Goal: Information Seeking & Learning: Learn about a topic

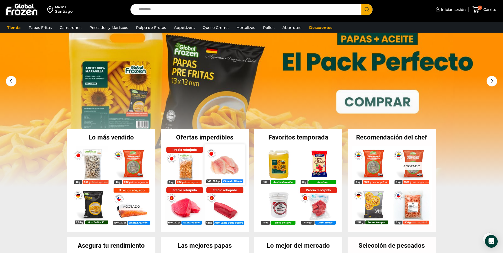
scroll to position [27, 0]
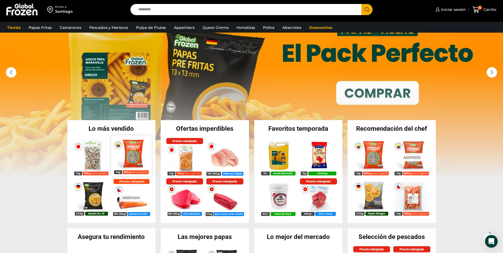
click at [131, 155] on img at bounding box center [131, 156] width 40 height 40
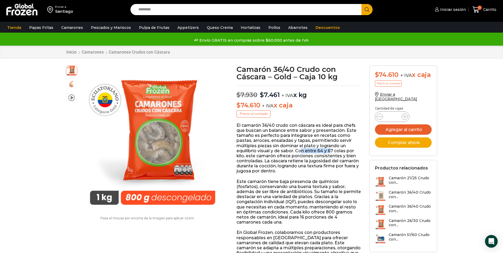
drag, startPoint x: 301, startPoint y: 151, endPoint x: 335, endPoint y: 148, distance: 34.6
click at [334, 149] on p "El camarón 36/40 crudo con cáscara es ideal para chefs que buscan un balance en…" at bounding box center [299, 148] width 125 height 51
drag, startPoint x: 335, startPoint y: 148, endPoint x: 307, endPoint y: 152, distance: 28.1
click at [307, 152] on p "El camarón 36/40 crudo con cáscara es ideal para chefs que buscan un balance en…" at bounding box center [299, 148] width 125 height 51
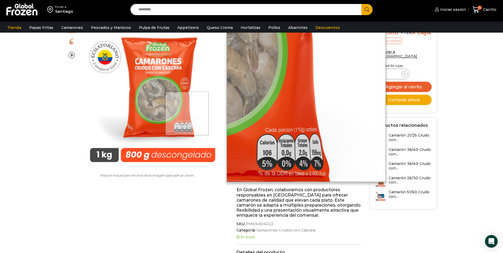
scroll to position [0, 0]
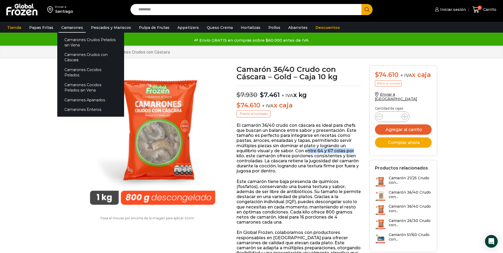
click at [67, 27] on link "Camarones" at bounding box center [72, 28] width 27 height 10
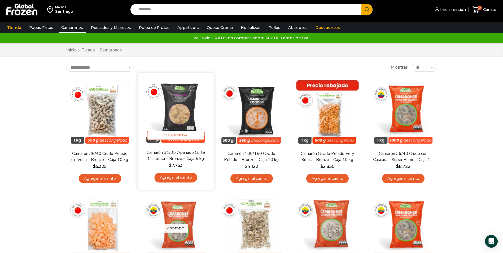
click at [175, 114] on img at bounding box center [176, 111] width 68 height 68
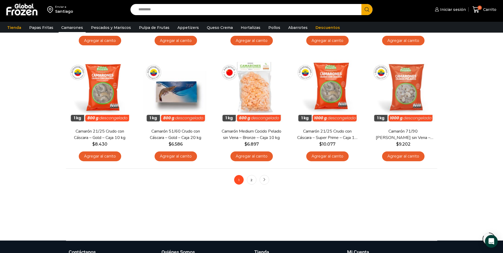
scroll to position [398, 0]
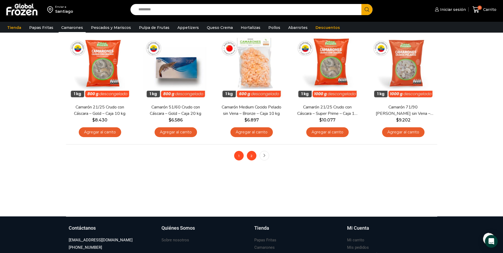
click at [253, 157] on link "2" at bounding box center [252, 156] width 10 height 10
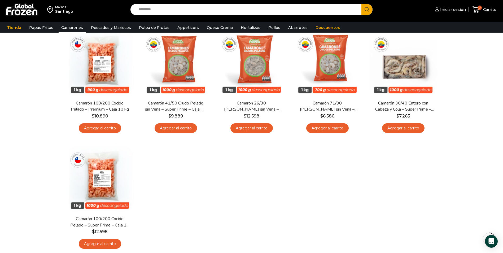
scroll to position [27, 0]
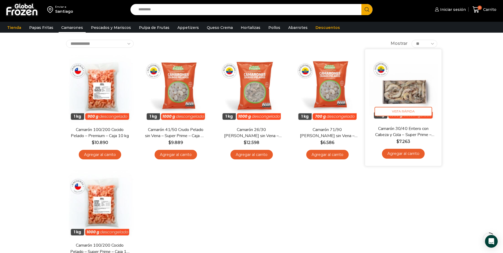
click at [406, 97] on img at bounding box center [403, 87] width 68 height 68
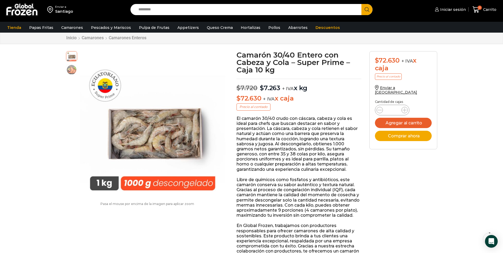
scroll to position [27, 0]
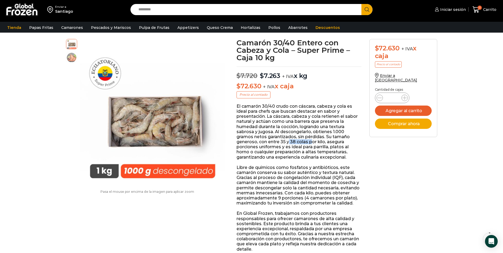
drag, startPoint x: 266, startPoint y: 141, endPoint x: 288, endPoint y: 142, distance: 21.8
click at [288, 142] on p "El camarón 30/40 crudo con cáscara, cabeza y cola es ideal para chefs que busca…" at bounding box center [299, 132] width 125 height 56
drag, startPoint x: 288, startPoint y: 142, endPoint x: 275, endPoint y: 142, distance: 12.5
click at [275, 142] on p "El camarón 30/40 crudo con cáscara, cabeza y cola es ideal para chefs que busca…" at bounding box center [299, 132] width 125 height 56
drag, startPoint x: 301, startPoint y: 141, endPoint x: 274, endPoint y: 142, distance: 27.3
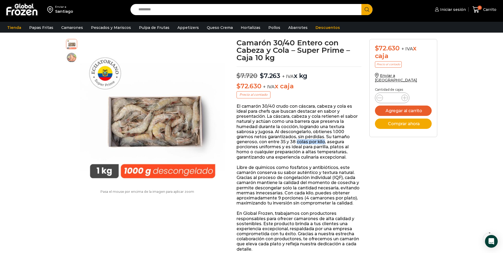
click at [274, 142] on p "El camarón 30/40 crudo con cáscara, cabeza y cola es ideal para chefs que busca…" at bounding box center [299, 132] width 125 height 56
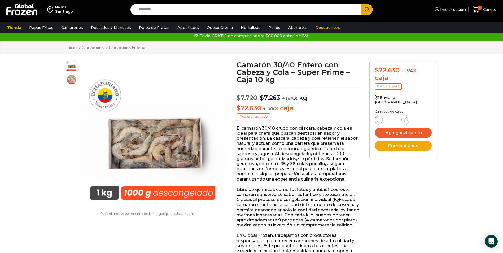
scroll to position [0, 0]
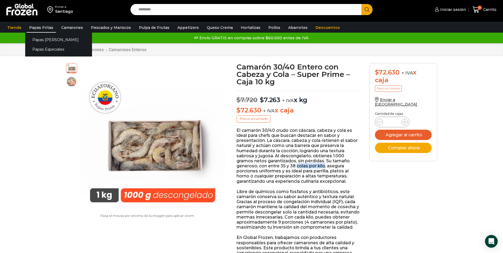
click at [45, 27] on link "Papas Fritas" at bounding box center [41, 28] width 29 height 10
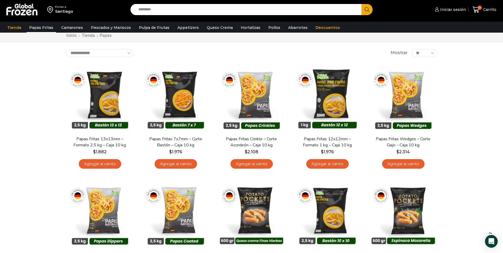
scroll to position [27, 0]
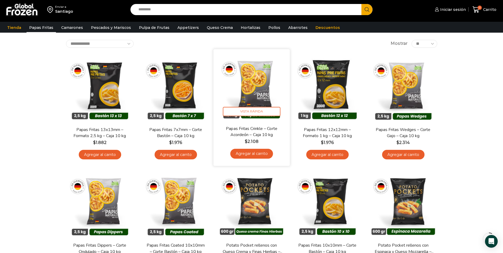
click at [256, 97] on img at bounding box center [252, 87] width 68 height 68
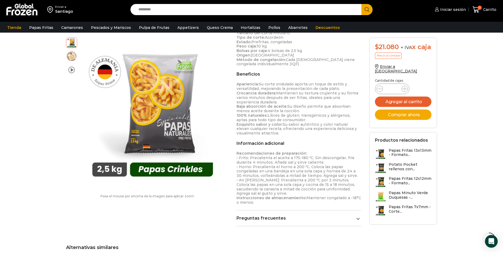
scroll to position [239, 0]
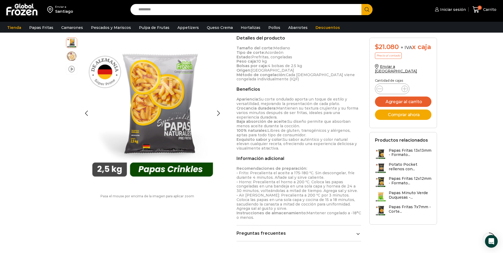
click at [72, 71] on span at bounding box center [71, 68] width 6 height 7
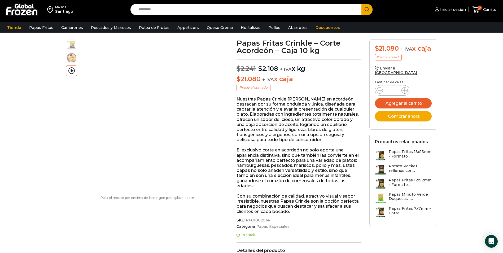
scroll to position [0, 0]
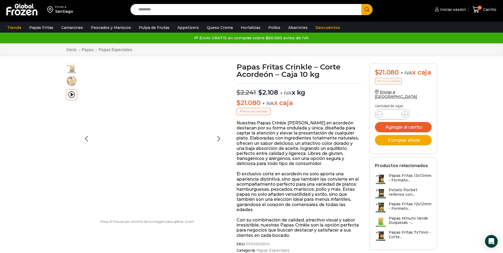
click at [70, 79] on img at bounding box center [71, 81] width 11 height 11
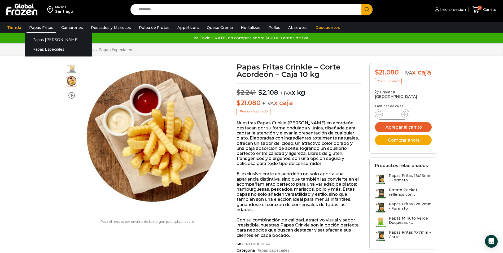
click at [42, 27] on link "Papas Fritas" at bounding box center [41, 28] width 29 height 10
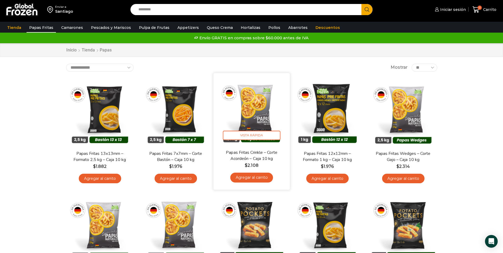
click at [255, 105] on img at bounding box center [252, 111] width 68 height 68
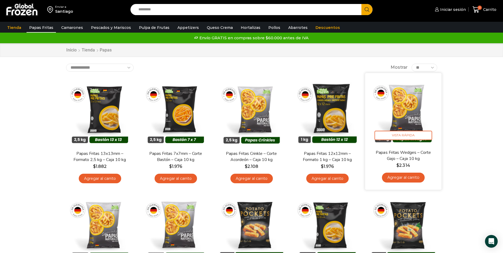
click at [396, 110] on img at bounding box center [403, 111] width 68 height 68
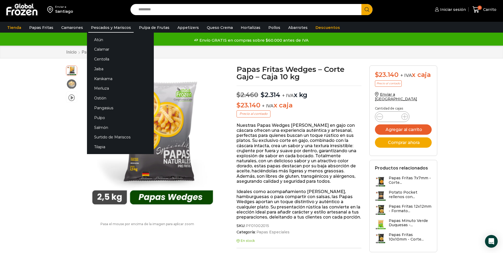
click at [103, 27] on link "Pescados y Mariscos" at bounding box center [110, 28] width 45 height 10
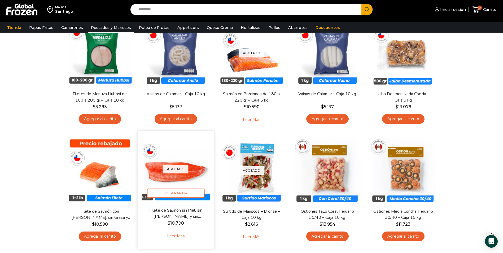
scroll to position [186, 0]
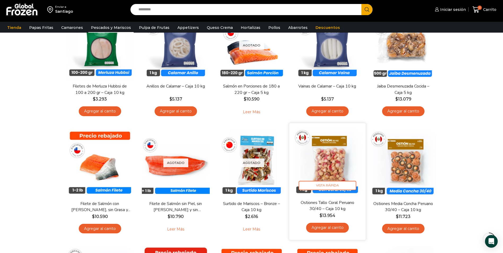
click at [334, 165] on img at bounding box center [327, 161] width 68 height 68
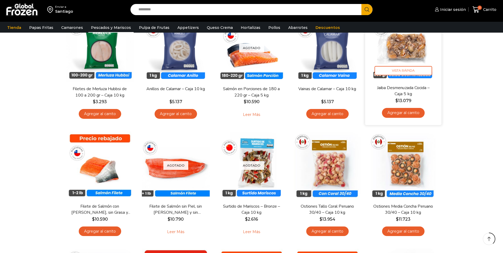
scroll to position [186, 0]
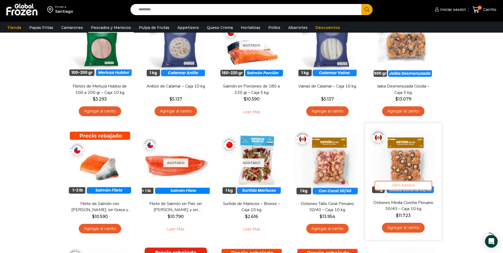
click at [413, 166] on img at bounding box center [403, 161] width 68 height 68
click at [401, 162] on img at bounding box center [403, 161] width 68 height 68
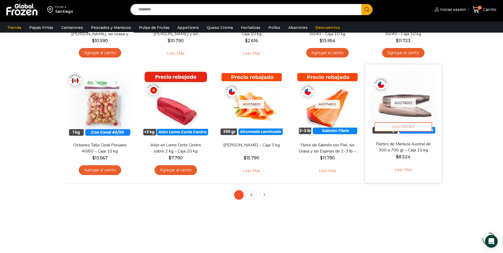
scroll to position [369, 0]
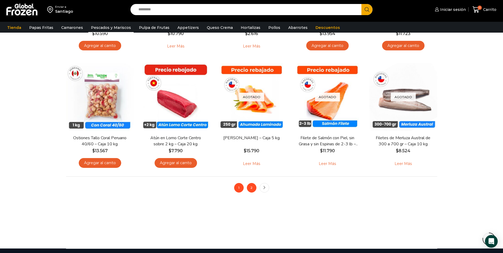
click at [251, 188] on link "2" at bounding box center [252, 188] width 10 height 10
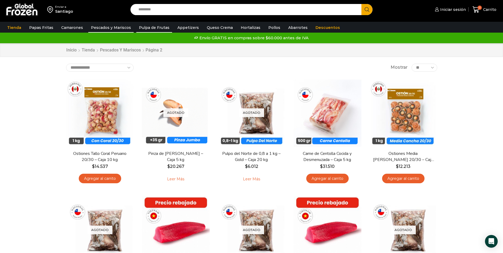
click at [150, 29] on link "Pulpa de Frutas" at bounding box center [154, 28] width 36 height 10
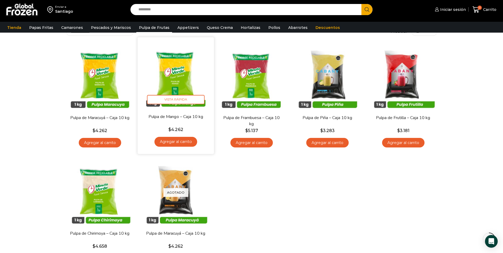
scroll to position [27, 0]
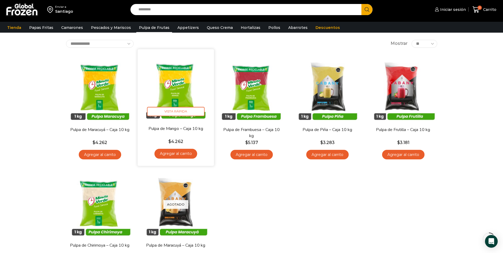
click at [176, 92] on img at bounding box center [176, 87] width 68 height 68
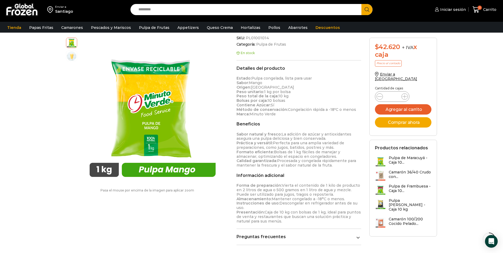
scroll to position [133, 0]
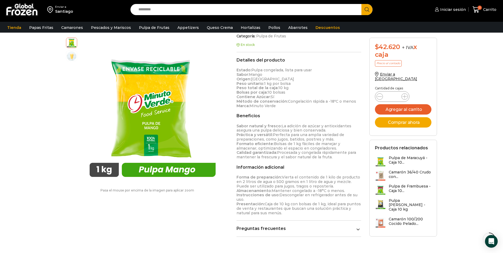
drag, startPoint x: 280, startPoint y: 176, endPoint x: 356, endPoint y: 185, distance: 76.4
click at [356, 185] on p "Forma de preparación: Vierta el contenido de 1 kilo de producto en 2 litros de …" at bounding box center [299, 195] width 125 height 40
drag, startPoint x: 356, startPoint y: 185, endPoint x: 335, endPoint y: 187, distance: 21.5
click at [335, 187] on p "Forma de preparación: Vierta el contenido de 1 kilo de producto en 2 litros de …" at bounding box center [299, 195] width 125 height 40
drag, startPoint x: 338, startPoint y: 184, endPoint x: 260, endPoint y: 184, distance: 78.0
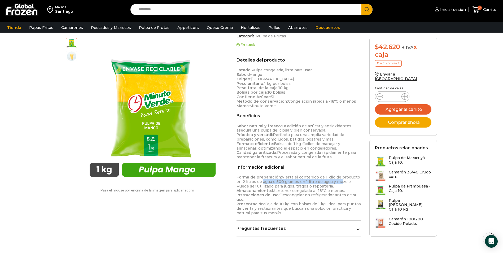
click at [260, 184] on p "Forma de preparación: Vierta el contenido de 1 kilo de producto en 2 litros de …" at bounding box center [299, 195] width 125 height 40
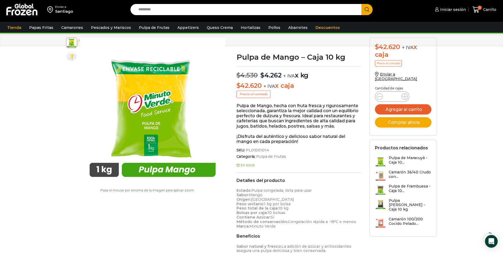
scroll to position [0, 0]
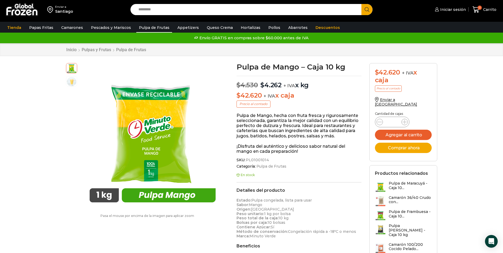
click at [146, 27] on link "Pulpa de Frutas" at bounding box center [154, 28] width 36 height 10
click at [180, 27] on link "Appetizers" at bounding box center [188, 28] width 27 height 10
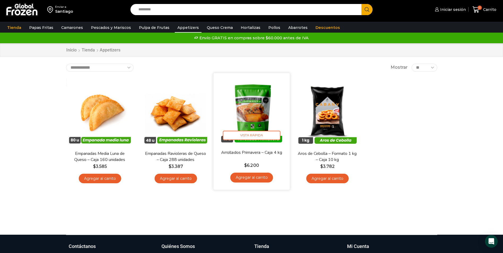
click at [258, 115] on img at bounding box center [252, 111] width 68 height 68
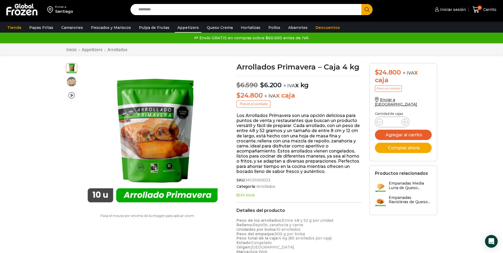
click at [176, 28] on link "Appetizers" at bounding box center [188, 28] width 27 height 10
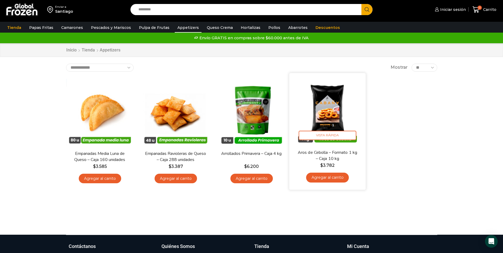
click at [334, 103] on img at bounding box center [327, 111] width 68 height 68
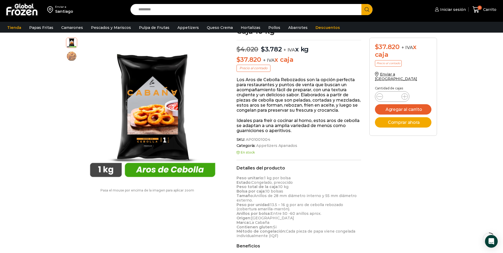
scroll to position [53, 0]
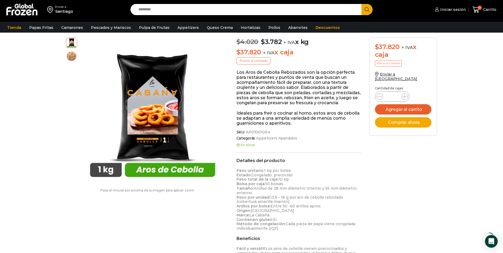
drag, startPoint x: 281, startPoint y: 209, endPoint x: 287, endPoint y: 208, distance: 5.9
click at [286, 209] on p "Peso unitario: 1 kg por bolsa Estado: Congelado, precocido Peso total de la caj…" at bounding box center [299, 199] width 125 height 62
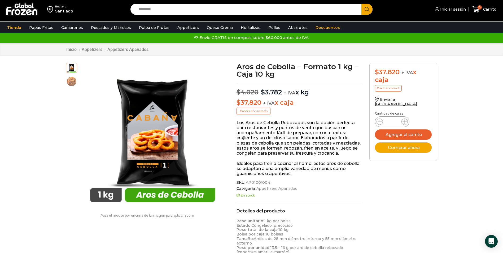
scroll to position [0, 0]
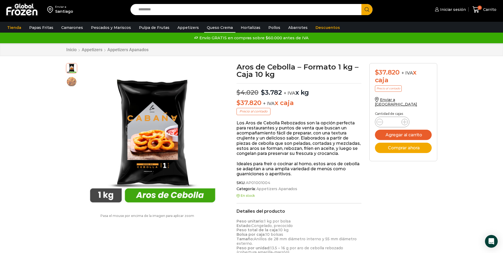
click at [220, 29] on link "Queso Crema" at bounding box center [219, 28] width 31 height 10
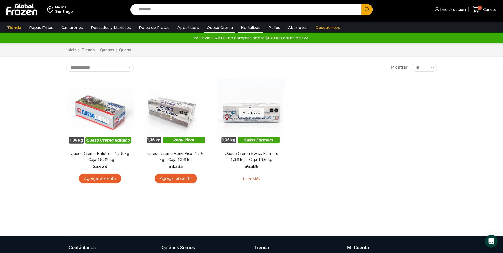
click at [241, 28] on link "Hortalizas" at bounding box center [250, 28] width 25 height 10
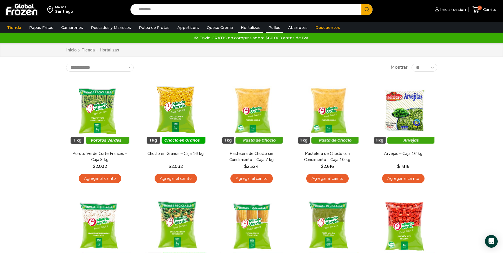
click at [266, 29] on link "Pollos" at bounding box center [274, 28] width 17 height 10
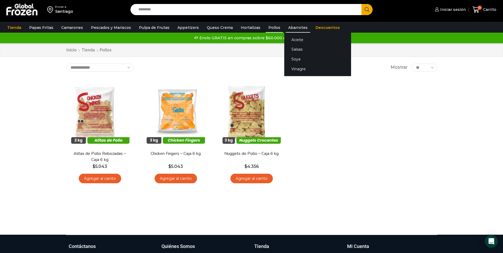
click at [289, 28] on link "Abarrotes" at bounding box center [298, 28] width 25 height 10
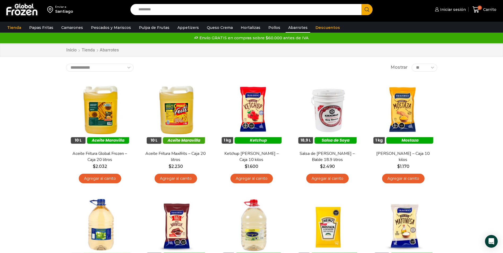
click at [224, 9] on input "Search input" at bounding box center [247, 9] width 223 height 11
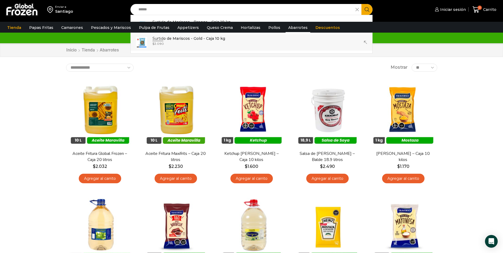
click at [185, 42] on div "$ 3.090" at bounding box center [189, 43] width 73 height 5
type input "**********"
